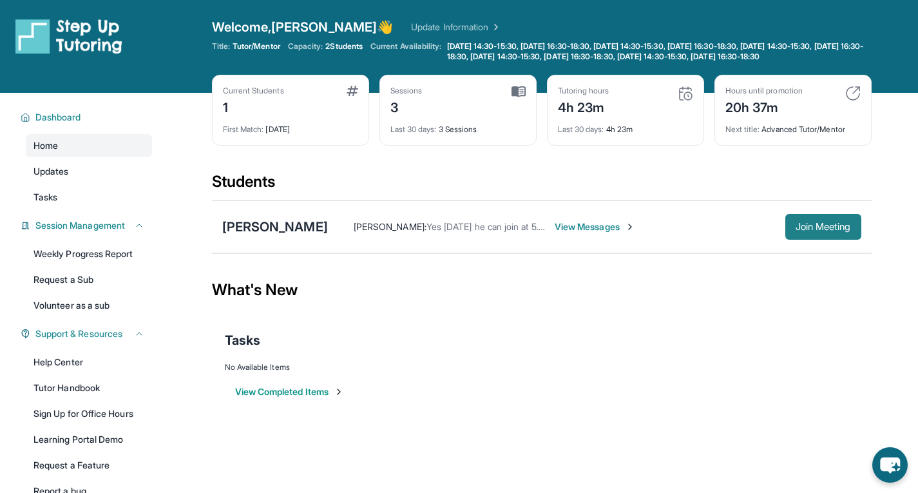
click at [833, 240] on button "Join Meeting" at bounding box center [823, 227] width 76 height 26
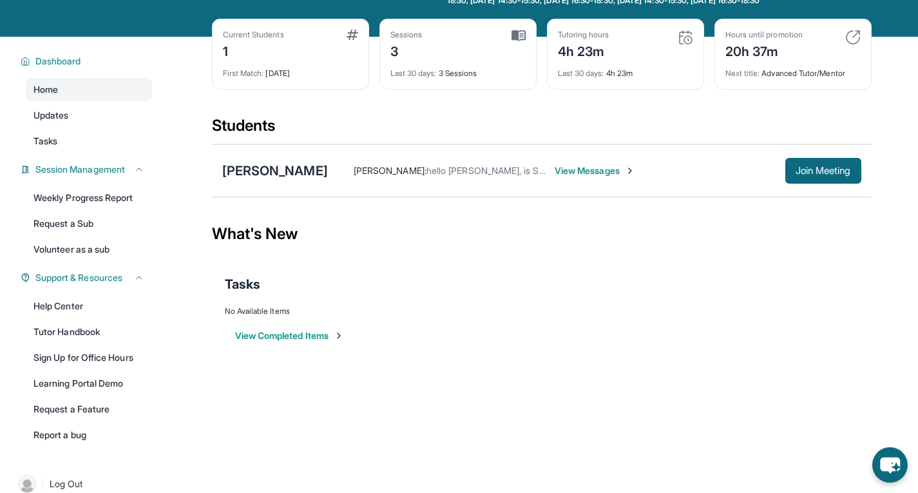
scroll to position [68, 0]
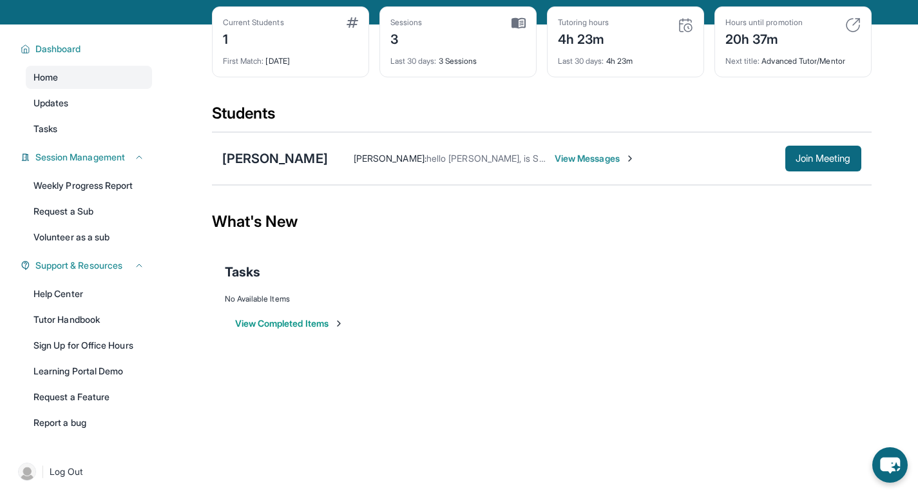
click at [554, 165] on span "View Messages" at bounding box center [594, 158] width 80 height 13
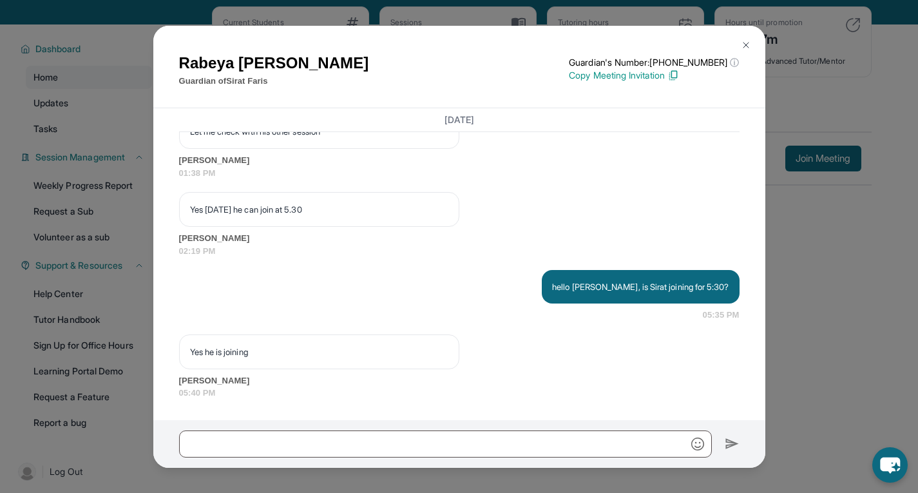
scroll to position [6146, 0]
